Goal: Check status: Check status

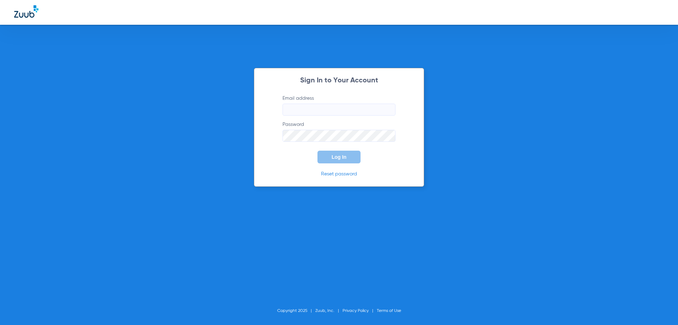
type input "[EMAIL_ADDRESS][DOMAIN_NAME]"
click at [331, 159] on button "Log In" at bounding box center [339, 156] width 43 height 13
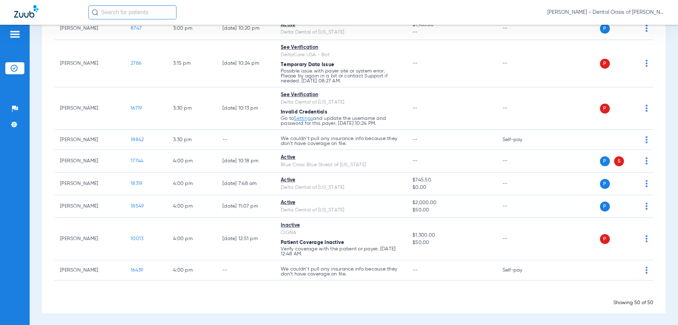
scroll to position [1181, 0]
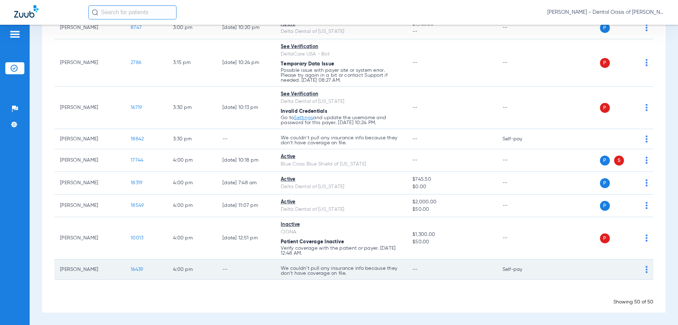
click at [378, 261] on td "We couldn’t pull any insurance info because they don’t have coverage on file." at bounding box center [341, 269] width 132 height 20
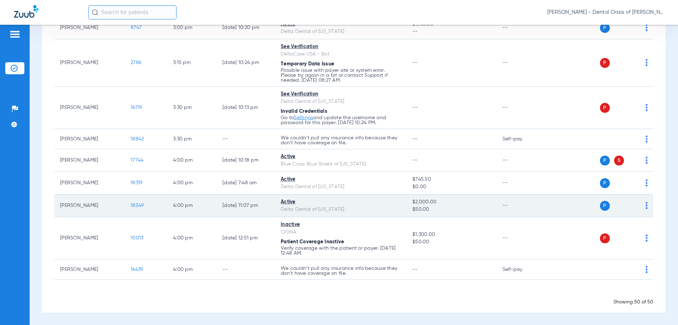
scroll to position [1145, 0]
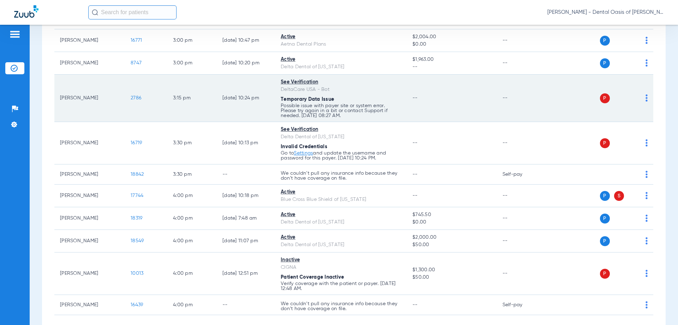
click at [152, 112] on td "2786" at bounding box center [146, 98] width 42 height 47
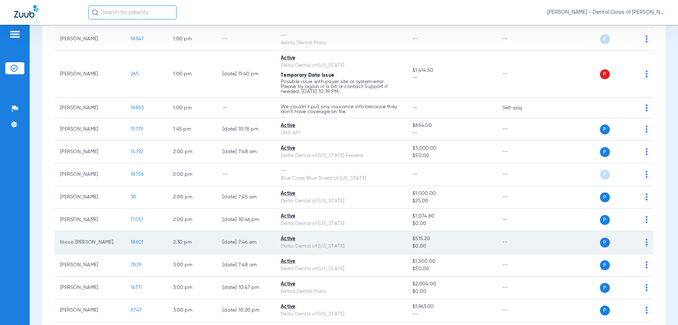
scroll to position [898, 0]
click at [137, 245] on span "18801" at bounding box center [137, 242] width 13 height 5
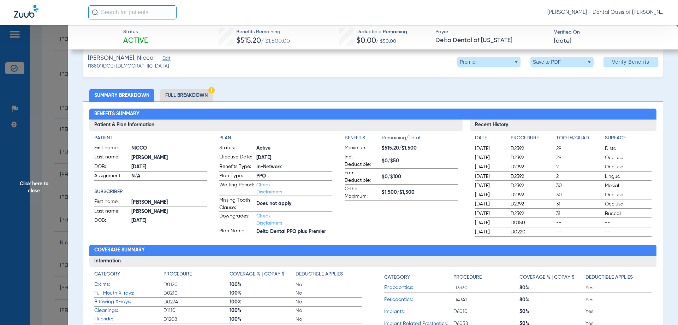
scroll to position [0, 0]
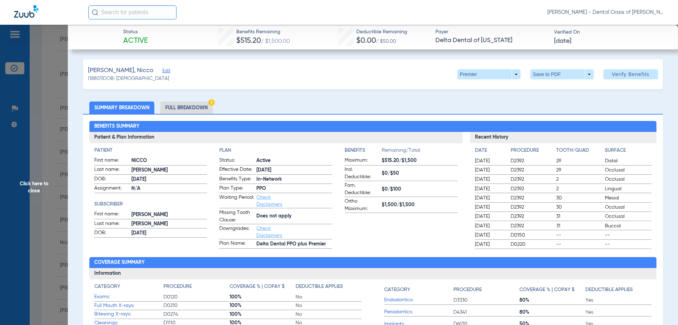
drag, startPoint x: 47, startPoint y: 91, endPoint x: 67, endPoint y: 88, distance: 20.0
click at [47, 91] on span "Click here to close" at bounding box center [34, 187] width 68 height 325
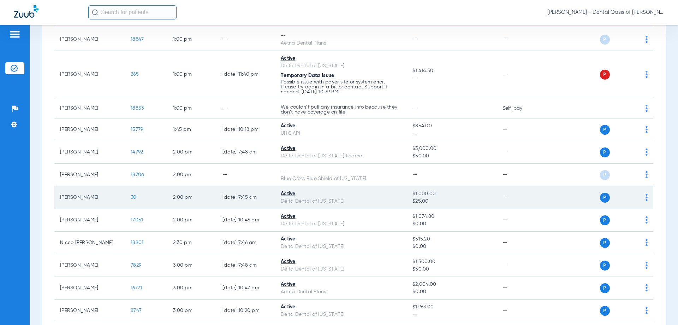
scroll to position [863, 0]
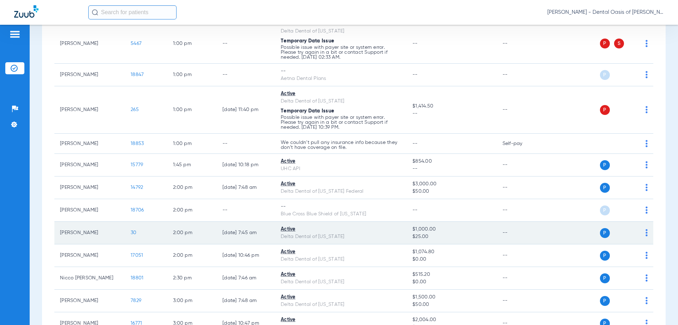
click at [134, 233] on span "30" at bounding box center [134, 232] width 6 height 5
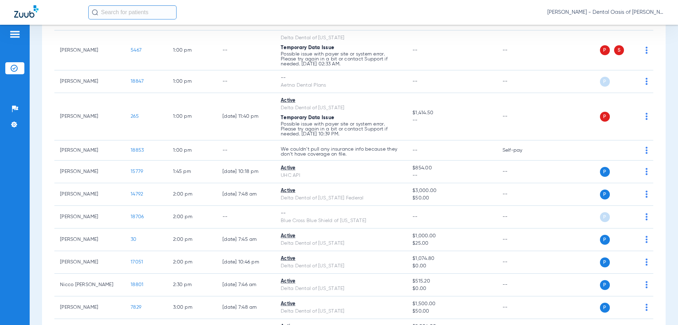
scroll to position [918, 0]
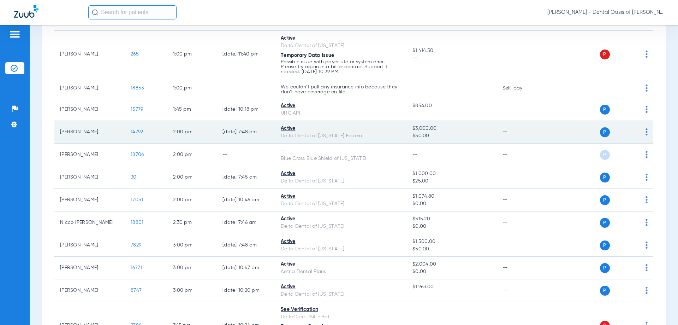
click at [138, 132] on span "14792" at bounding box center [137, 131] width 12 height 5
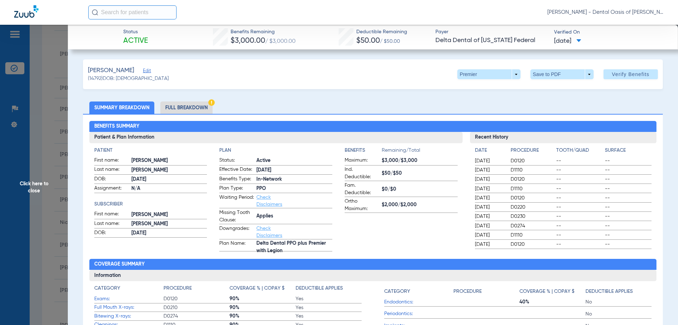
drag, startPoint x: 40, startPoint y: 74, endPoint x: 29, endPoint y: 143, distance: 69.4
click at [40, 74] on span "Click here to close" at bounding box center [34, 187] width 68 height 325
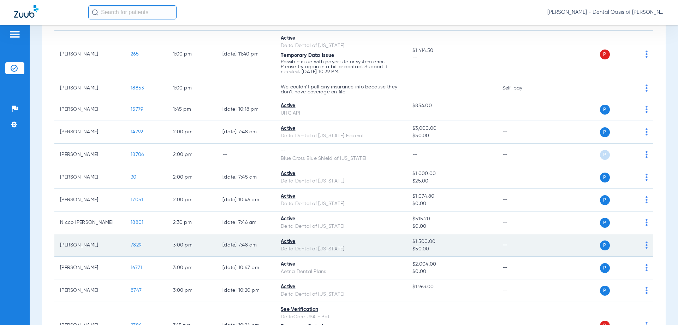
click at [136, 245] on span "7829" at bounding box center [136, 244] width 11 height 5
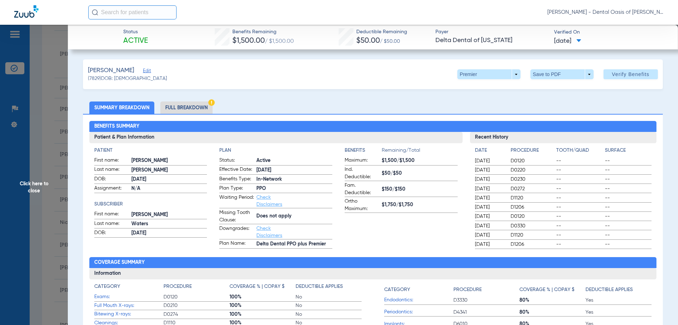
click at [24, 184] on span "Click here to close" at bounding box center [34, 187] width 68 height 325
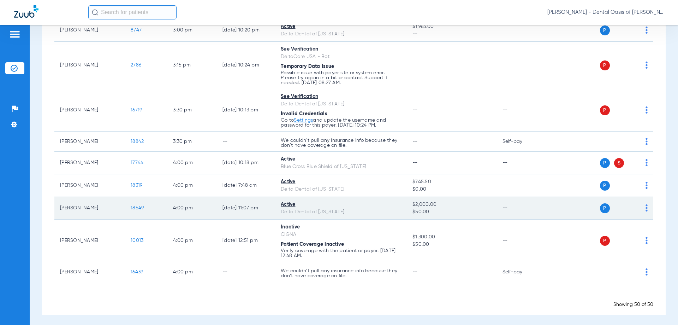
scroll to position [1181, 0]
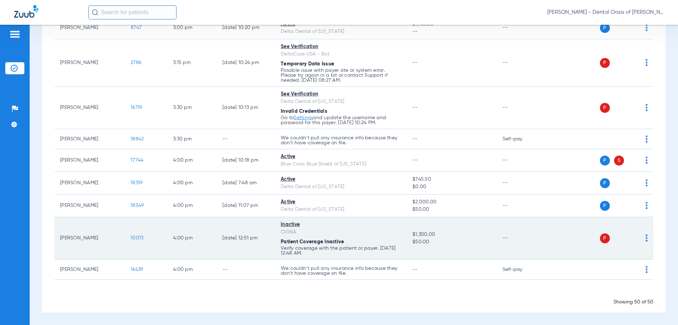
click at [214, 247] on td "4:00 PM" at bounding box center [191, 238] width 49 height 42
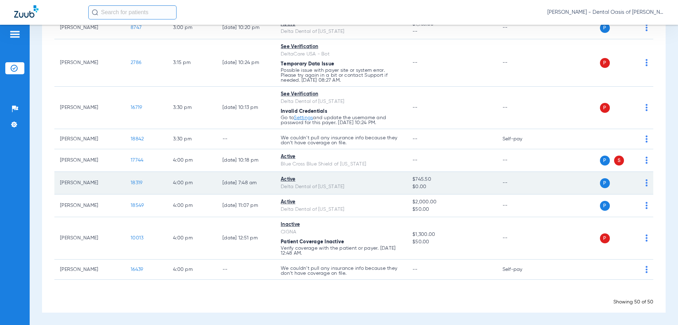
click at [138, 184] on span "18319" at bounding box center [137, 182] width 12 height 5
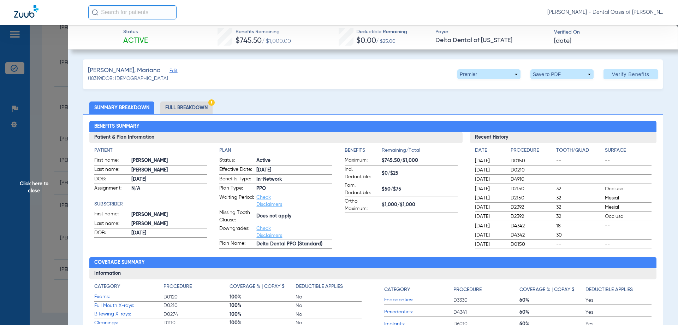
drag, startPoint x: 36, startPoint y: 190, endPoint x: 22, endPoint y: 170, distance: 25.0
click at [36, 190] on span "Click here to close" at bounding box center [34, 187] width 68 height 325
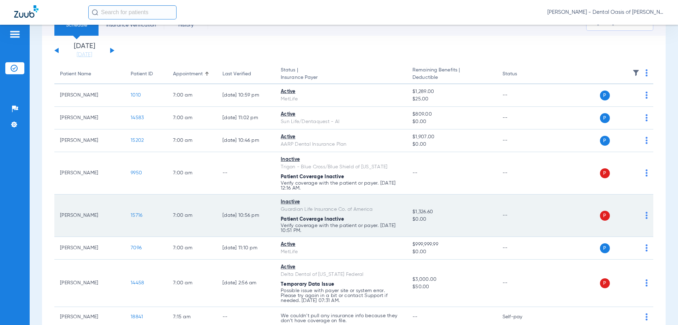
scroll to position [0, 0]
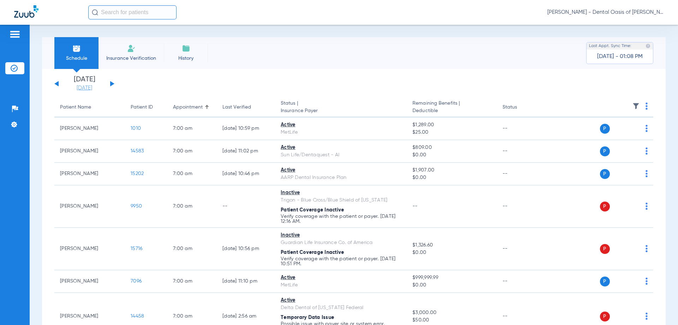
click at [91, 87] on link "[DATE]" at bounding box center [84, 87] width 42 height 7
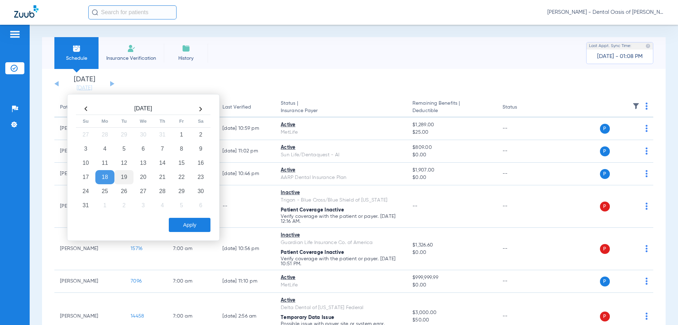
click at [122, 177] on td "19" at bounding box center [123, 177] width 19 height 14
click at [200, 228] on button "Apply" at bounding box center [190, 225] width 42 height 14
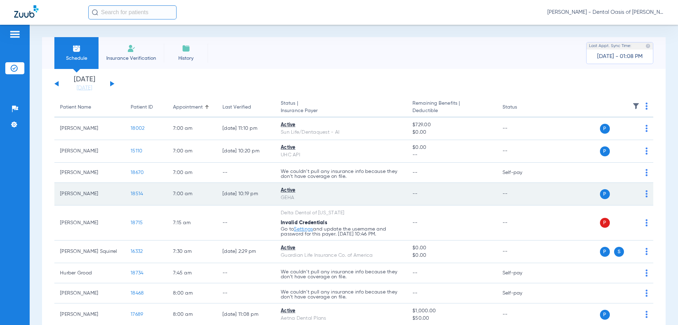
click at [140, 194] on span "18514" at bounding box center [137, 193] width 12 height 5
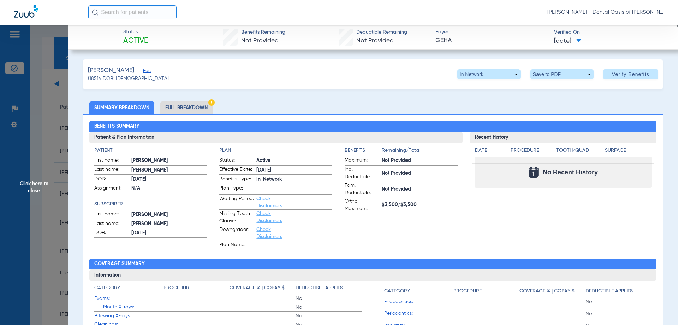
click at [37, 186] on span "Click here to close" at bounding box center [34, 187] width 68 height 325
